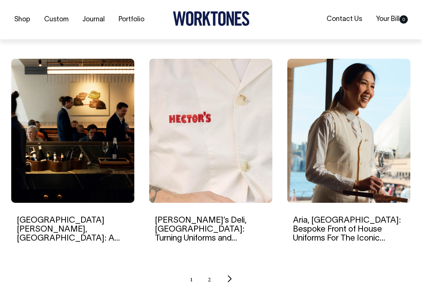
scroll to position [686, 0]
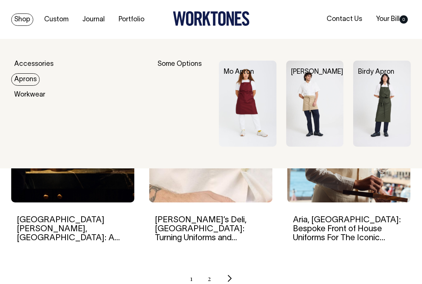
click at [22, 77] on link "Aprons" at bounding box center [25, 79] width 28 height 12
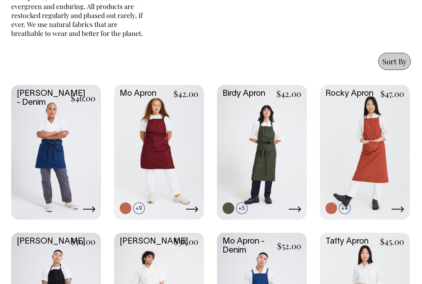
scroll to position [338, 0]
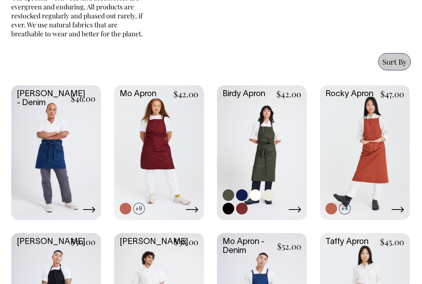
click at [298, 206] on icon at bounding box center [294, 209] width 13 height 6
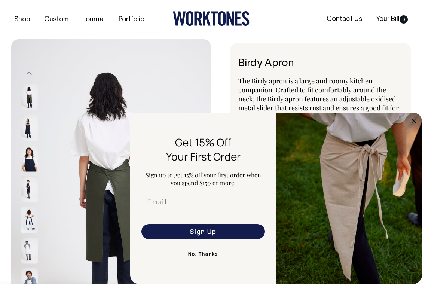
click at [27, 218] on img at bounding box center [29, 219] width 17 height 26
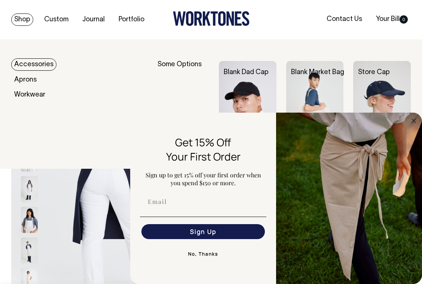
click at [22, 21] on link "Shop" at bounding box center [22, 19] width 22 height 12
